Goal: Information Seeking & Learning: Learn about a topic

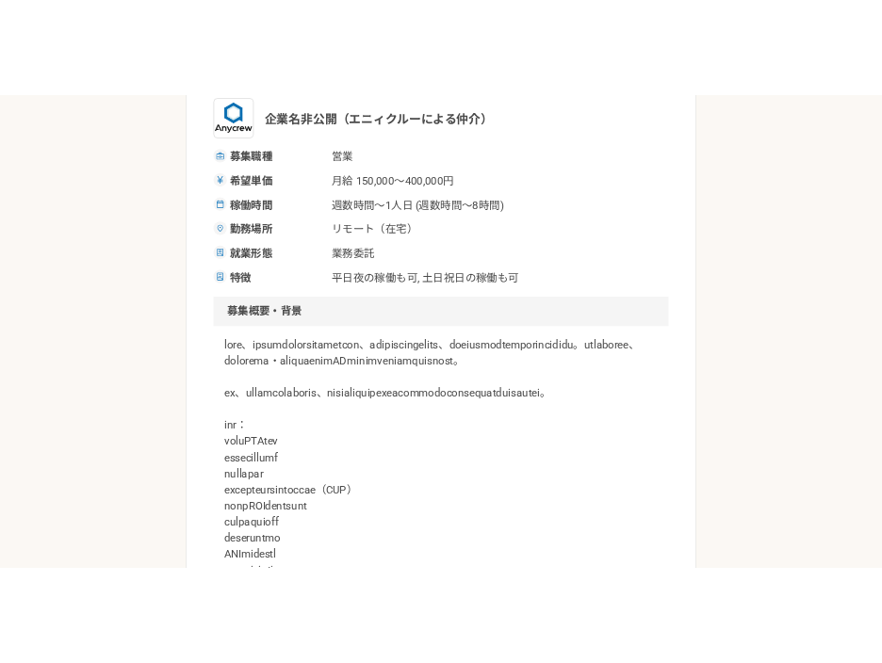
scroll to position [633, 0]
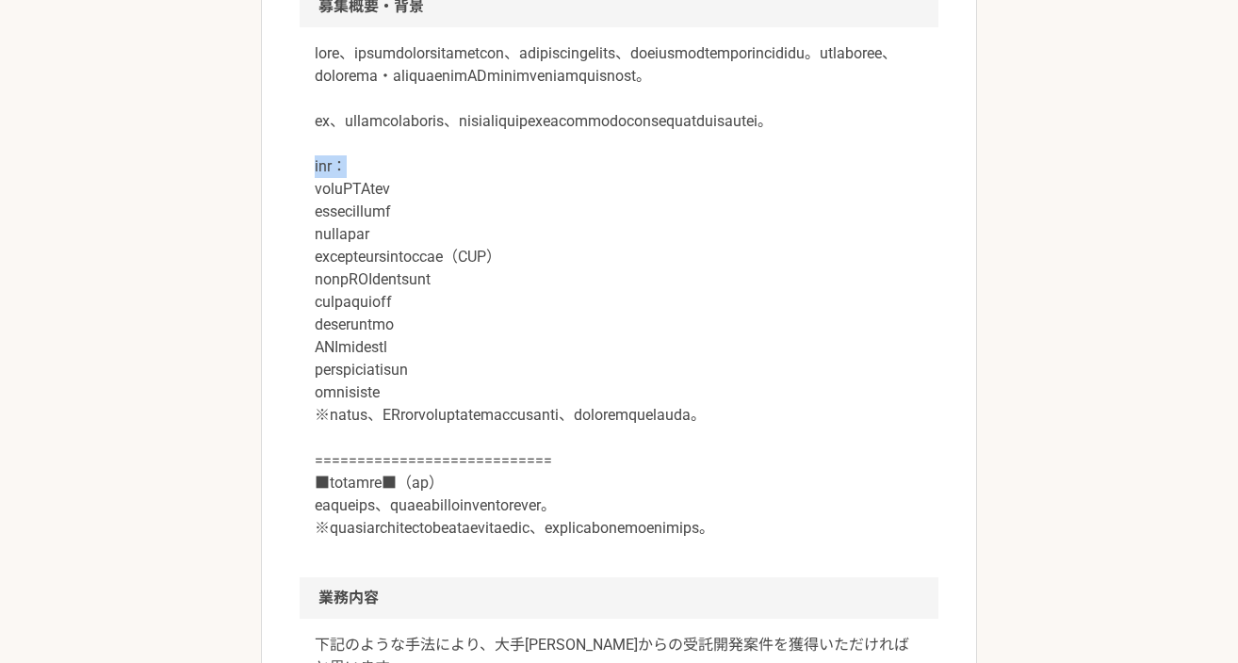
drag, startPoint x: 317, startPoint y: 217, endPoint x: 391, endPoint y: 217, distance: 74.4
click at [391, 217] on p at bounding box center [619, 291] width 609 height 498
copy p "企業例："
drag, startPoint x: 739, startPoint y: 150, endPoint x: 755, endPoint y: 172, distance: 27.7
click at [755, 172] on p at bounding box center [619, 291] width 609 height 498
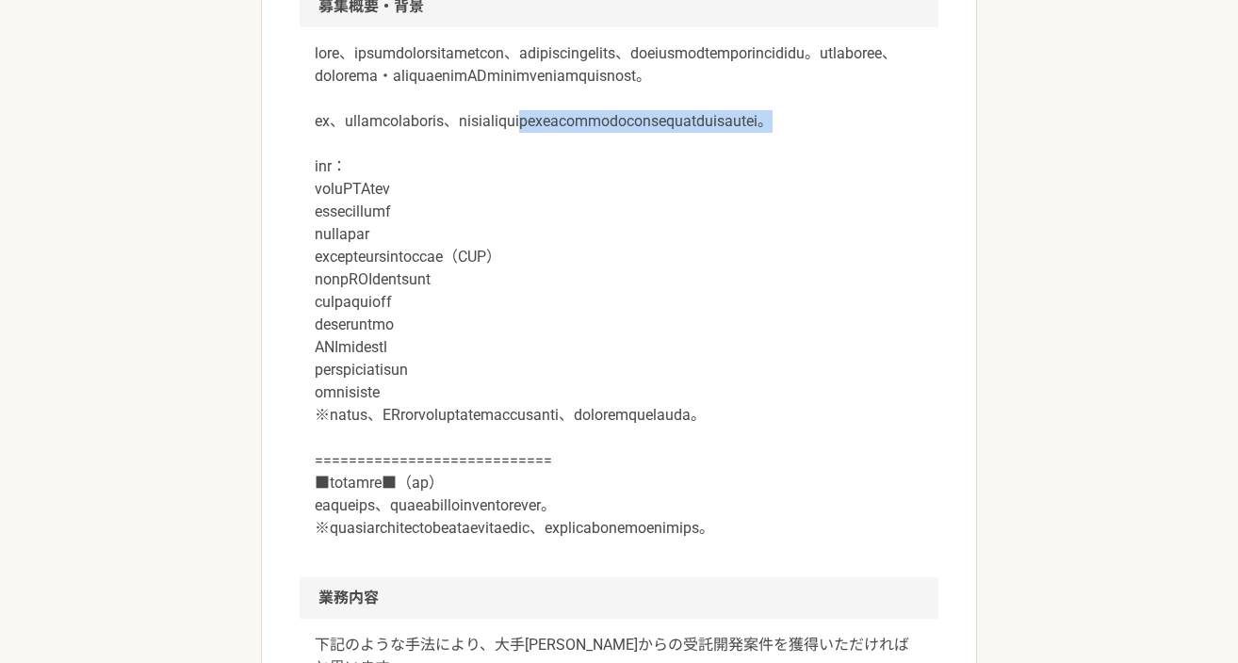
copy p "人脈を利用したご紹介をしていただける営業顧問を募集いたします。"
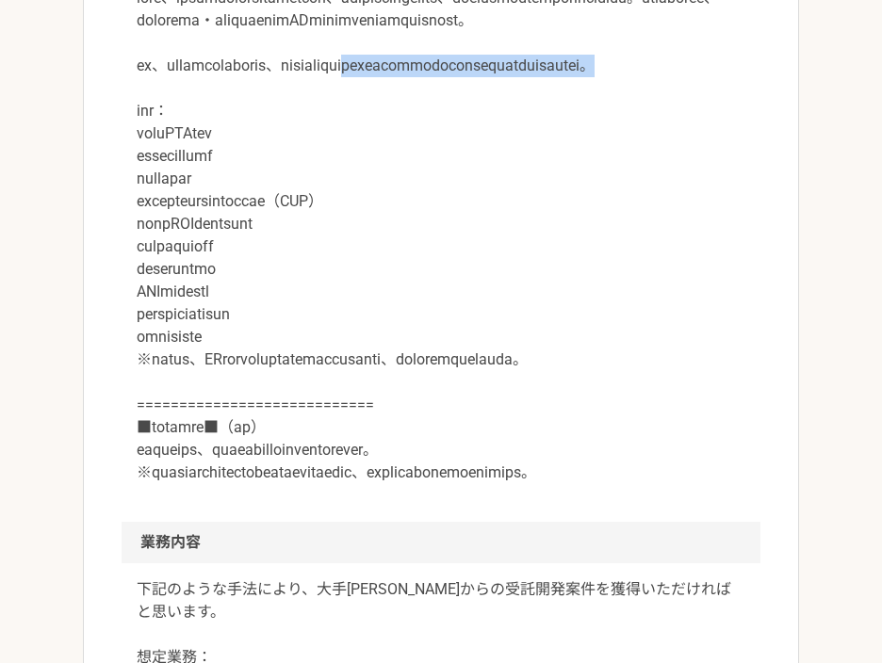
scroll to position [694, 0]
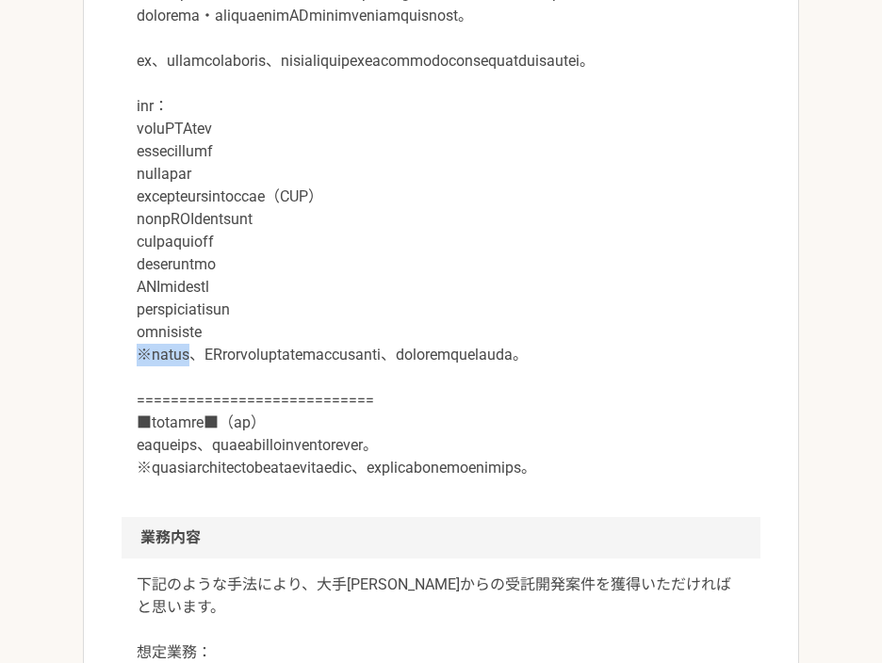
drag, startPoint x: 137, startPoint y: 401, endPoint x: 227, endPoint y: 401, distance: 90.5
click at [227, 401] on p at bounding box center [441, 231] width 609 height 498
copy p "※この他にも"
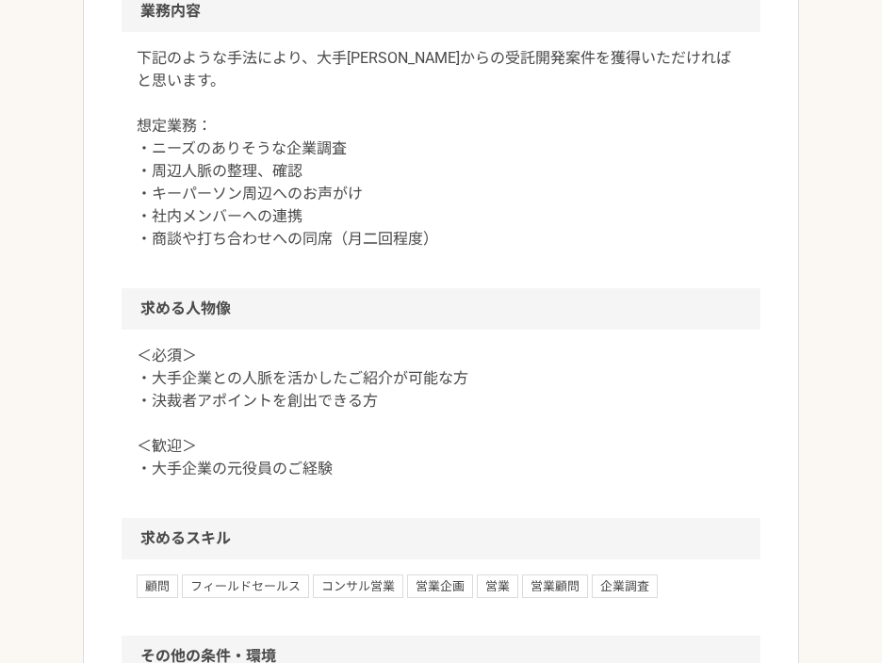
scroll to position [1054, 0]
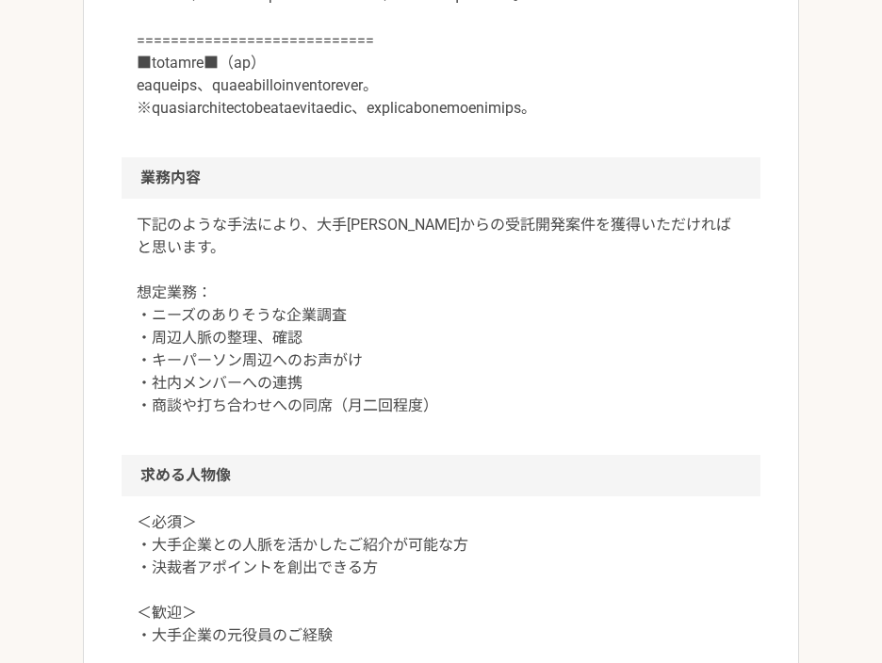
click at [258, 199] on h2 "業務内容" at bounding box center [441, 177] width 639 height 41
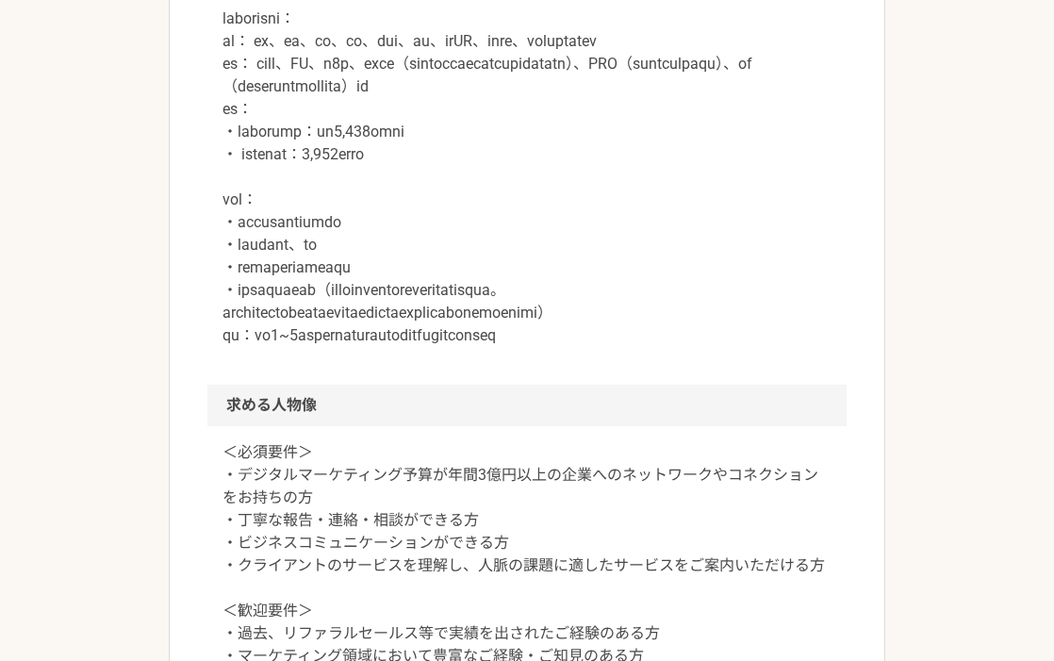
scroll to position [1404, 0]
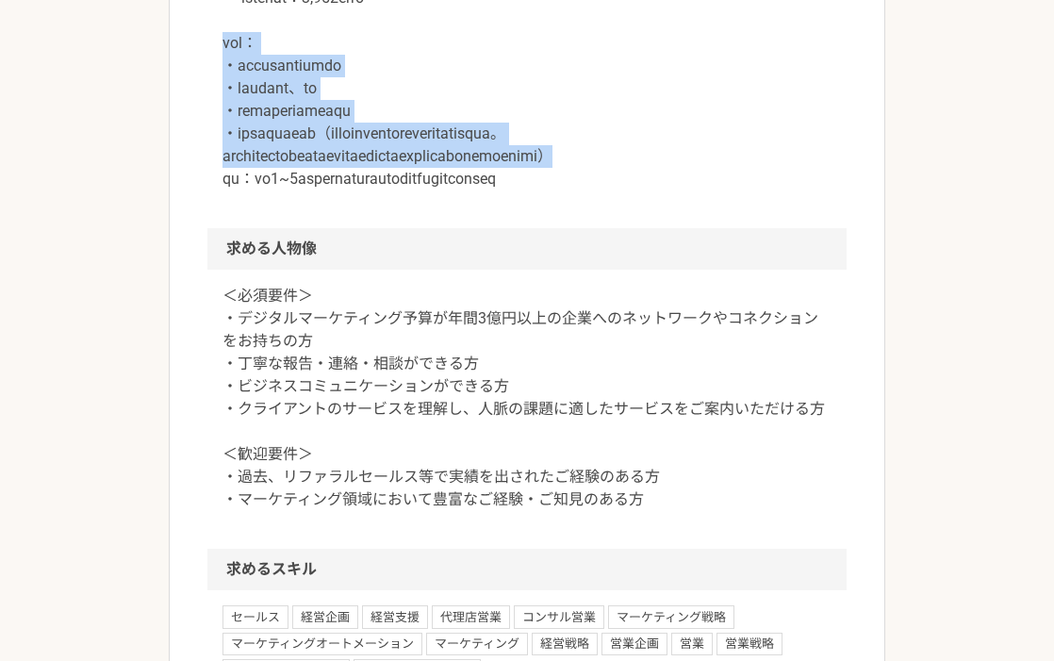
drag, startPoint x: 220, startPoint y: 242, endPoint x: 435, endPoint y: 373, distance: 252.4
copy p "業務例： ・ニーズのありそうな企業調査 ・周辺人脈の整理、確認 ・キーパーソン周辺へのお声がけ ・社内メンバーへの連携（商談以降はクライアント社内メンバーが対…"
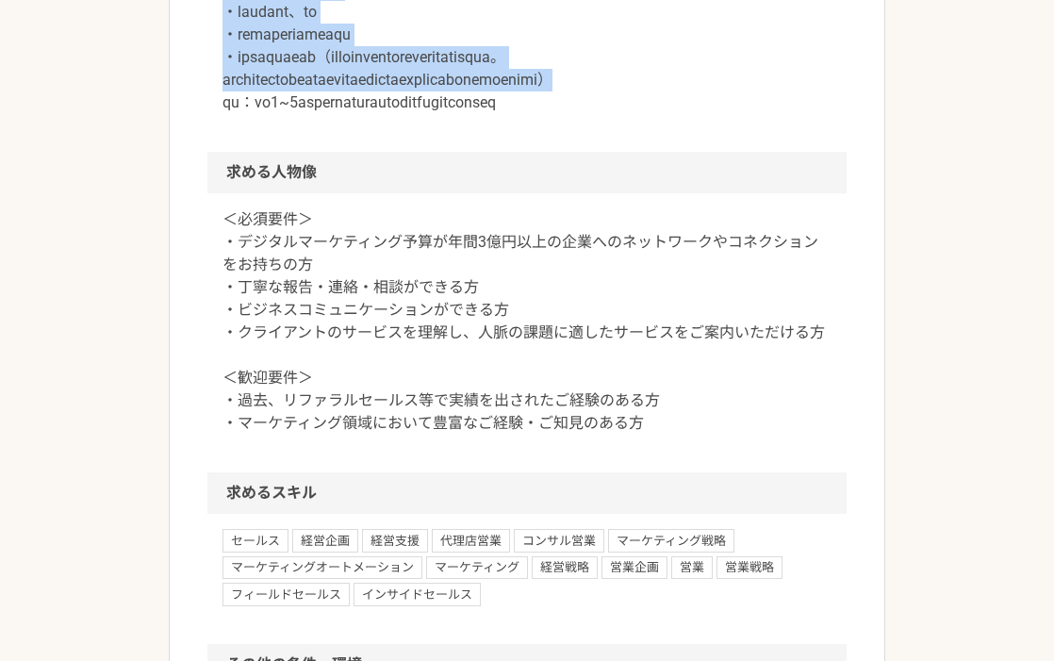
scroll to position [1537, 0]
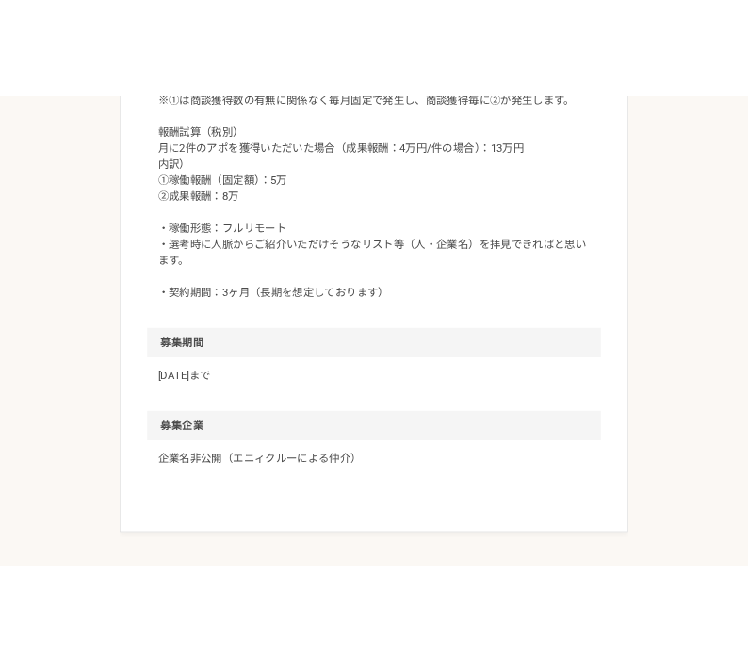
scroll to position [2351, 0]
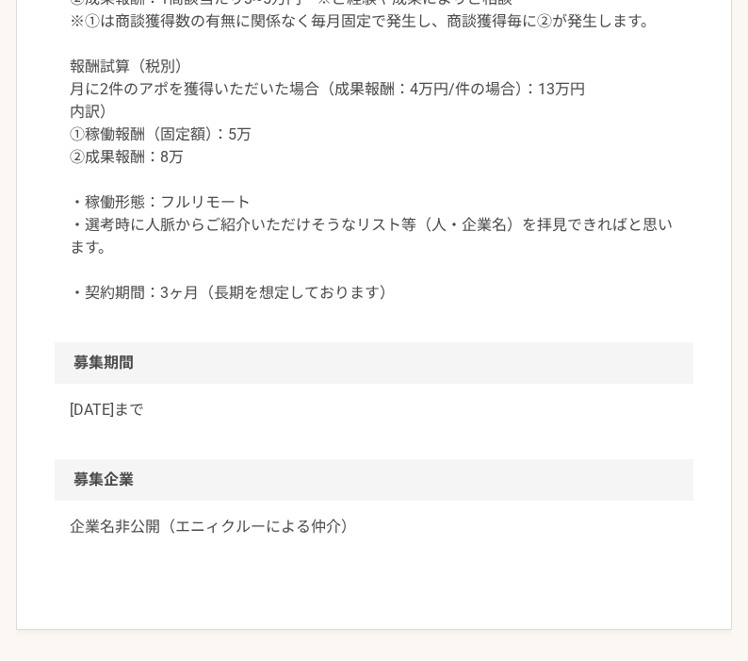
drag, startPoint x: 76, startPoint y: 65, endPoint x: 547, endPoint y: 114, distance: 472.8
click at [547, 114] on p "・稼働量 ・特に規定はありませんが、月に1~3件程度の商談トスアップを期待しておりますので、数時間〜15時間程度は稼働いただける方を想定しています。 ・報酬例…" at bounding box center [374, 66] width 609 height 475
copy p "・稼働量 ・特に規定はありませんが、月に1~3件程度の商談トスアップを期待しておりますので、数時間〜15時間程度は稼働いただける方を想定しています。"
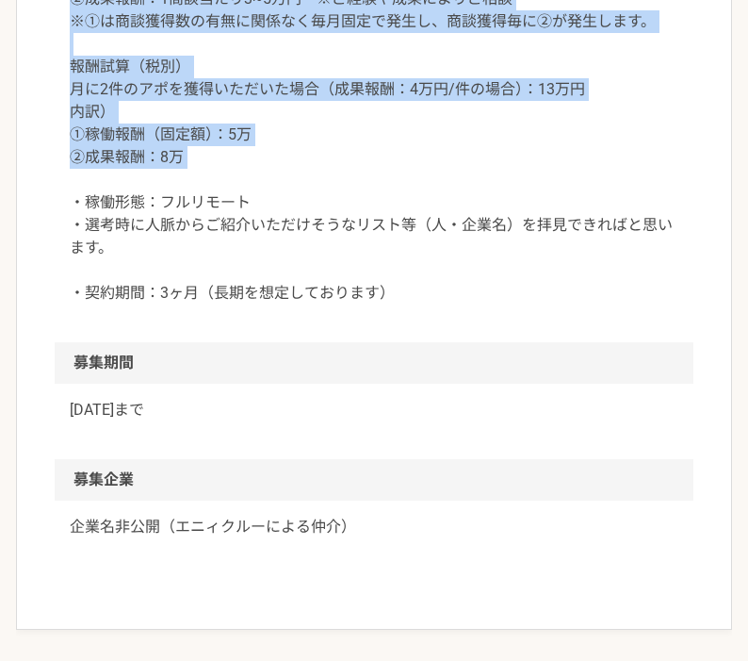
drag, startPoint x: 70, startPoint y: 155, endPoint x: 640, endPoint y: 412, distance: 625.5
click at [640, 304] on p "・稼働量 ・特に規定はありませんが、月に1~3件程度の商談トスアップを期待しておりますので、数時間〜15時間程度は稼働いただける方を想定しています。 ・報酬例…" at bounding box center [374, 66] width 609 height 475
copy p "・報酬例（稼働報酬＋成果報酬、税別）： ①稼働報酬（固定額）：5万円/月　※ご経験や成果によりご相談 ＋ ②成果報酬：1商談当たり3~5万円　※ご経験や成果に…"
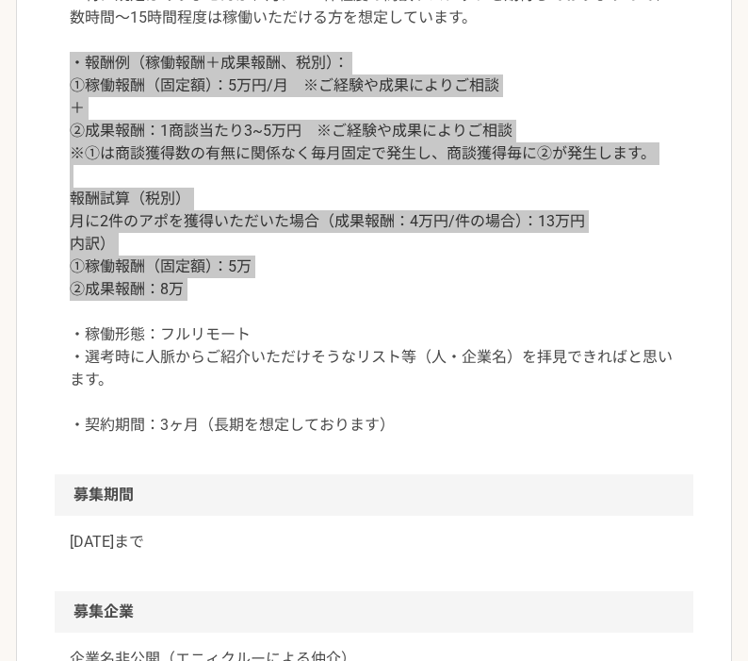
scroll to position [2270, 0]
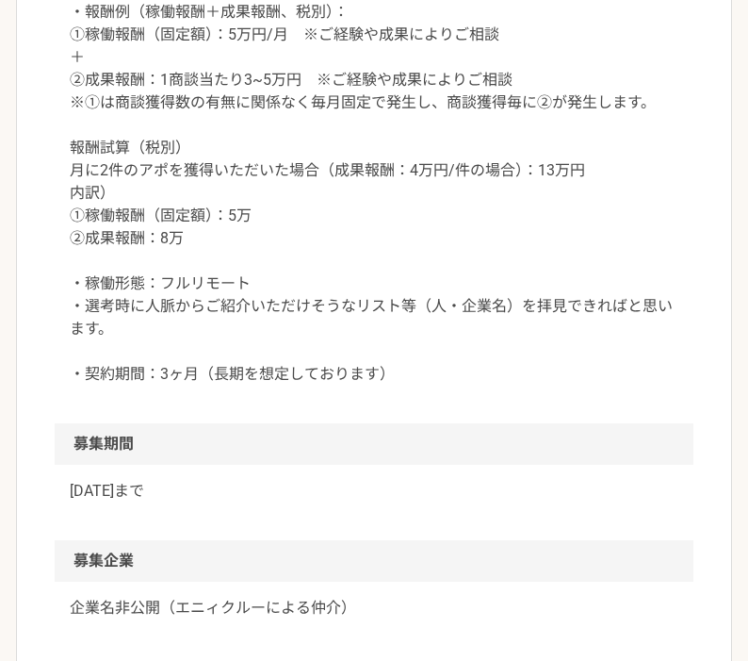
click at [212, 175] on p "・稼働量 ・特に規定はありませんが、月に1~3件程度の商談トスアップを期待しておりますので、数時間〜15時間程度は稼働いただける方を想定しています。 ・報酬例…" at bounding box center [374, 147] width 609 height 475
drag, startPoint x: 77, startPoint y: 144, endPoint x: 422, endPoint y: 185, distance: 347.3
click at [422, 185] on p "・稼働量 ・特に規定はありませんが、月に1~3件程度の商談トスアップを期待しておりますので、数時間〜15時間程度は稼働いただける方を想定しています。 ・報酬例…" at bounding box center [374, 147] width 609 height 475
drag, startPoint x: 481, startPoint y: 192, endPoint x: 78, endPoint y: 151, distance: 404.5
click at [78, 151] on p "・稼働量 ・特に規定はありませんが、月に1~3件程度の商談トスアップを期待しておりますので、数時間〜15時間程度は稼働いただける方を想定しています。 ・報酬例…" at bounding box center [374, 147] width 609 height 475
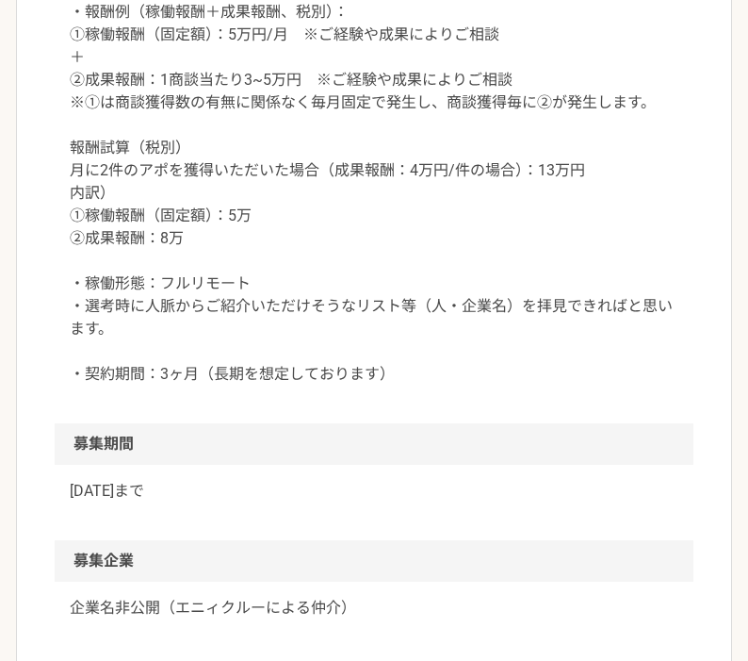
copy p "稼働量 ・特に規定はありませんが、月に1~3件程度の商談トスアップを期待しておりますので、数時間〜15時間程度は稼働いただける方を想定しています。"
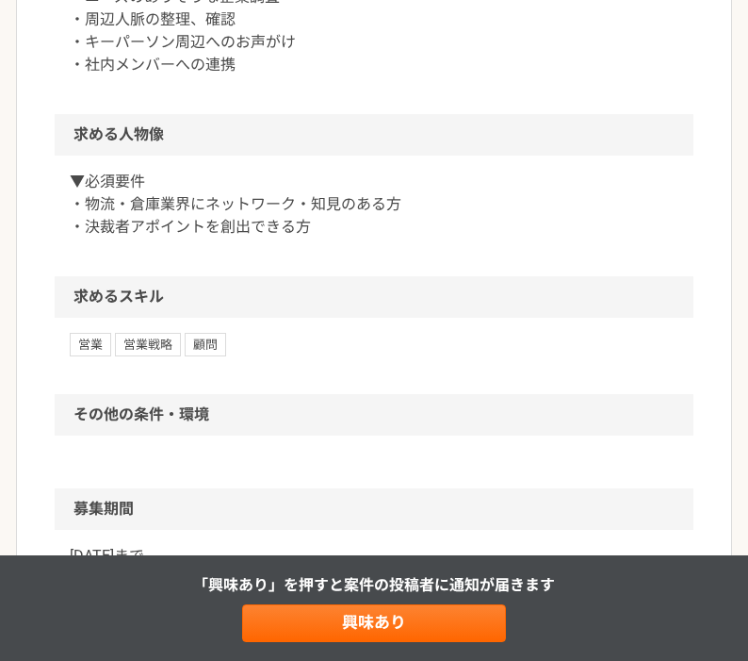
scroll to position [1160, 0]
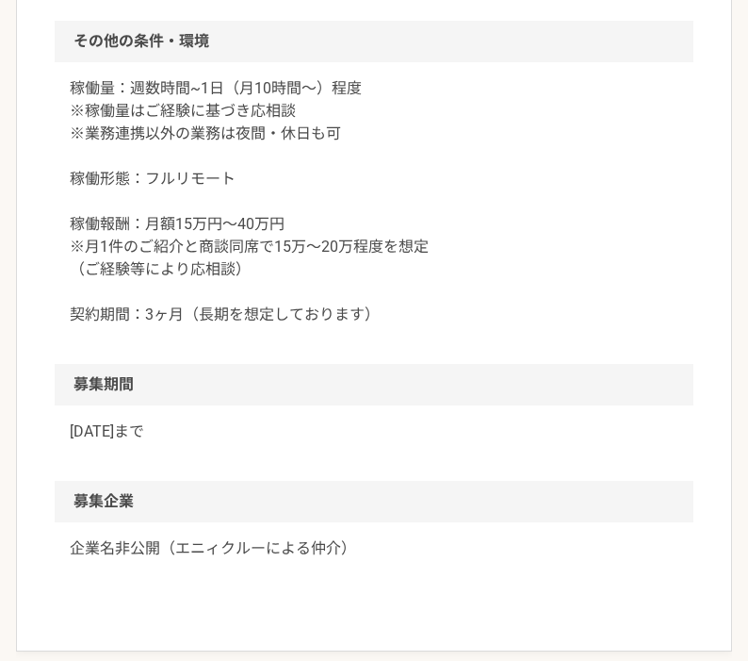
scroll to position [1837, 0]
